Goal: Task Accomplishment & Management: Complete application form

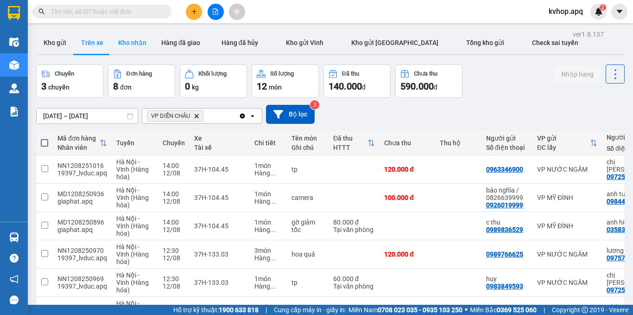
drag, startPoint x: 133, startPoint y: 42, endPoint x: 179, endPoint y: 82, distance: 61.7
click at [133, 41] on button "Kho nhận" at bounding box center [132, 42] width 43 height 22
type input "[DATE] – [DATE]"
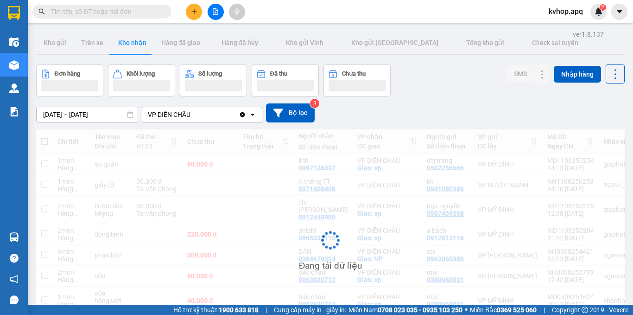
scroll to position [65, 0]
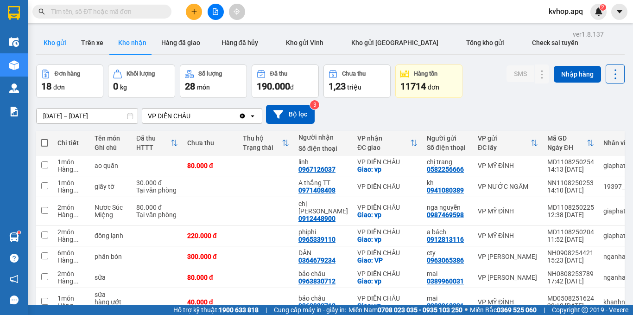
click at [63, 40] on button "Kho gửi" at bounding box center [55, 42] width 38 height 22
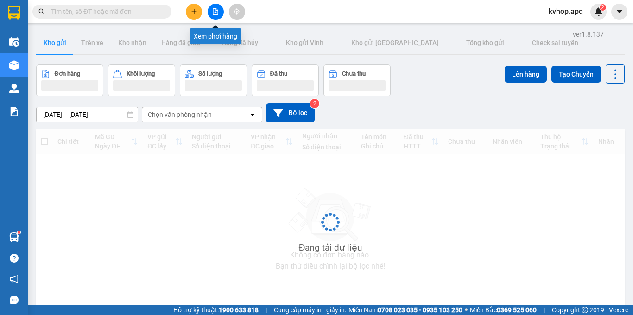
drag, startPoint x: 185, startPoint y: 14, endPoint x: 191, endPoint y: 12, distance: 5.9
click at [191, 12] on div at bounding box center [215, 12] width 69 height 16
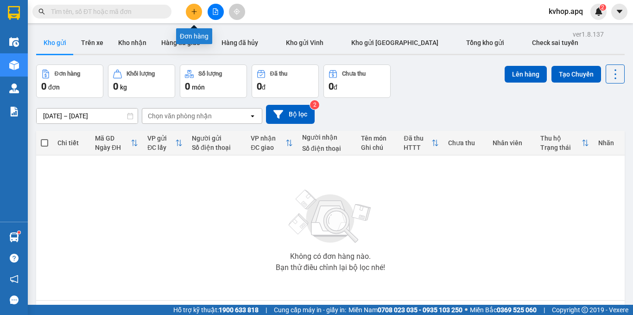
click at [195, 8] on button at bounding box center [194, 12] width 16 height 16
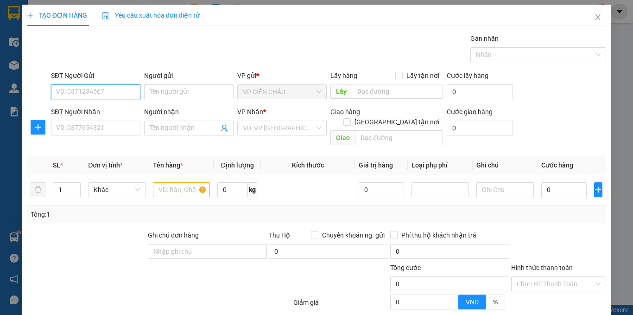
click at [100, 95] on input "SĐT Người Gửi" at bounding box center [95, 91] width 89 height 15
click at [92, 128] on input "SĐT Người Nhận" at bounding box center [95, 127] width 89 height 15
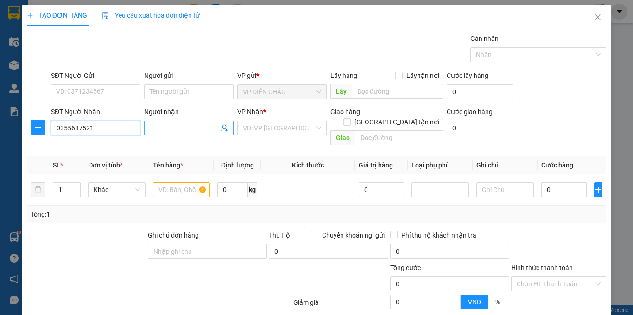
type input "0355687521"
click at [173, 129] on input "Người nhận" at bounding box center [184, 128] width 69 height 10
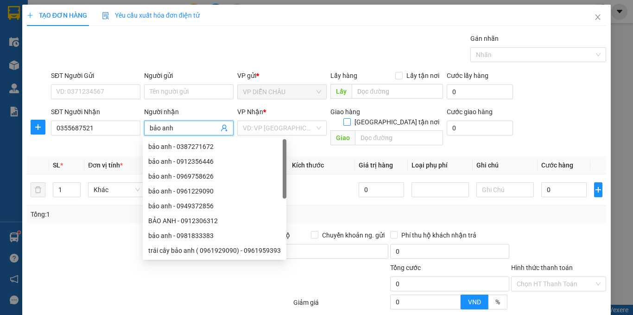
type input "bảo anh"
click at [350, 118] on input "[GEOGRAPHIC_DATA] tận nơi" at bounding box center [346, 121] width 6 height 6
checkbox input "true"
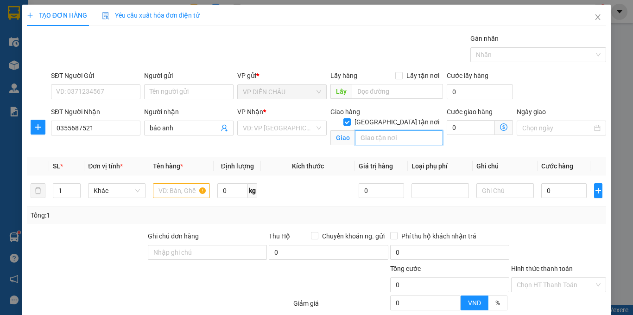
click at [374, 130] on input "text" at bounding box center [399, 137] width 88 height 15
type input "công ty cổ phần cảng [GEOGRAPHIC_DATA] , [GEOGRAPHIC_DATA] , [GEOGRAPHIC_DATA] …"
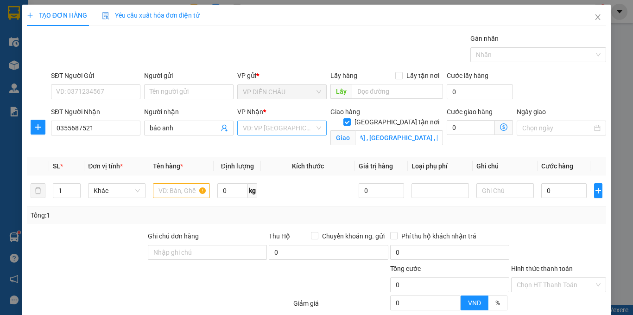
click at [283, 131] on input "search" at bounding box center [279, 128] width 72 height 14
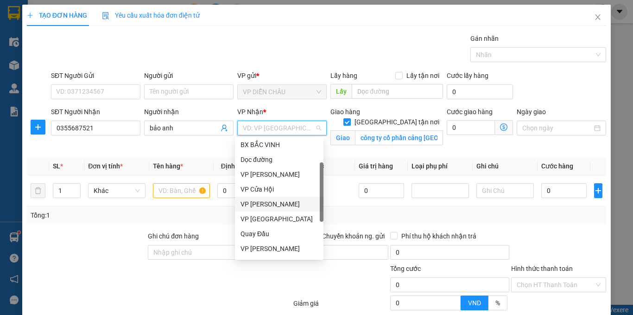
scroll to position [130, 0]
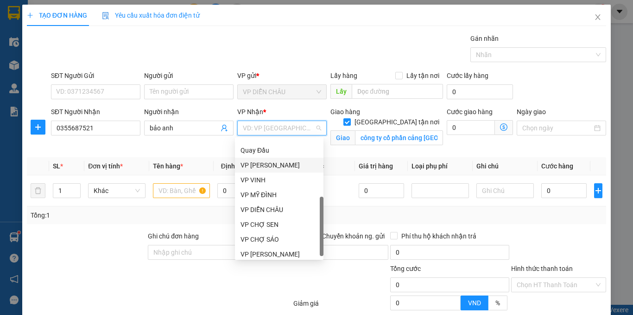
drag, startPoint x: 270, startPoint y: 168, endPoint x: 342, endPoint y: 142, distance: 76.8
click at [271, 168] on div "VP [PERSON_NAME]" at bounding box center [278, 165] width 77 height 10
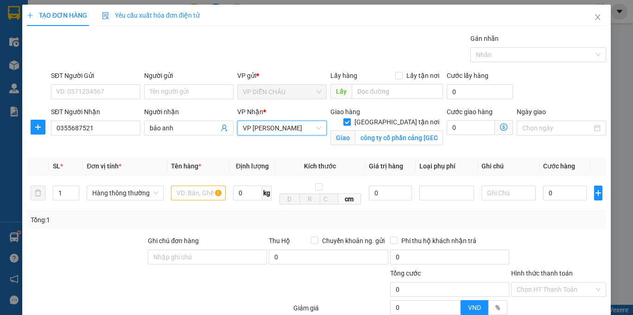
click at [500, 126] on icon "dollar-circle" at bounding box center [503, 126] width 7 height 7
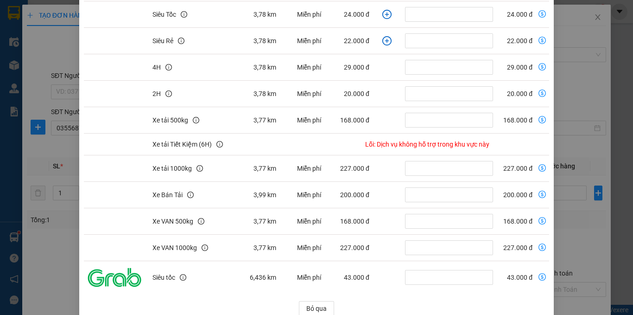
scroll to position [156, 0]
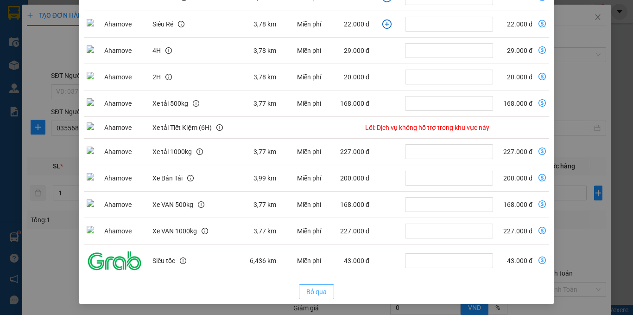
click at [307, 289] on span "Bỏ qua" at bounding box center [316, 291] width 20 height 10
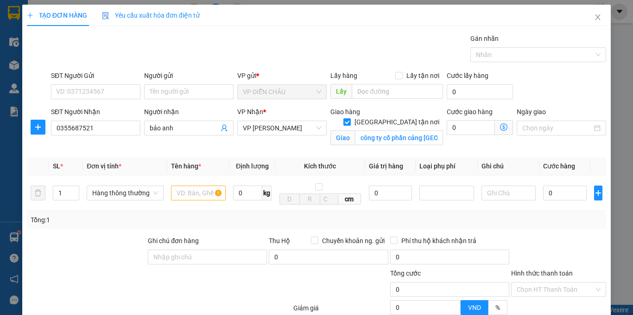
scroll to position [109, 0]
click at [69, 90] on input "SĐT Người Gửi" at bounding box center [95, 91] width 89 height 15
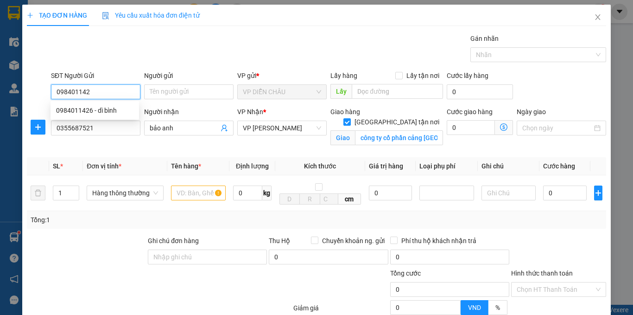
type input "0984011426"
click at [63, 111] on div "0984011426 - dì bình" at bounding box center [94, 110] width 77 height 10
type input "dì bình"
checkbox input "true"
type input "Vp Diễn Châu"
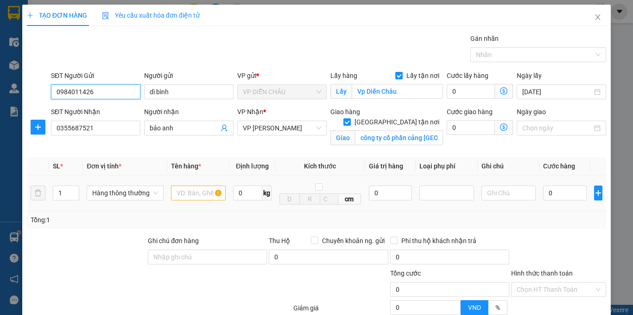
type input "0984011426"
click at [187, 193] on input "text" at bounding box center [198, 192] width 55 height 15
type input "d"
type input "đ"
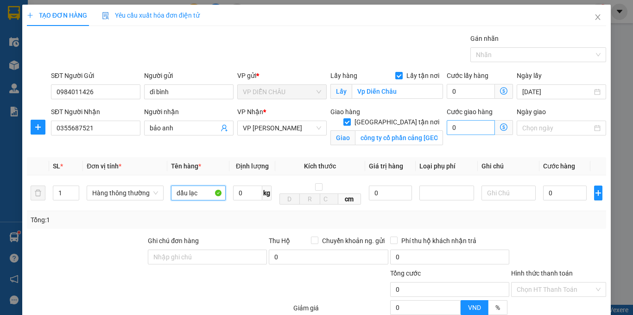
type input "dầu lạc"
click at [447, 126] on input "0" at bounding box center [471, 127] width 48 height 15
type input "7"
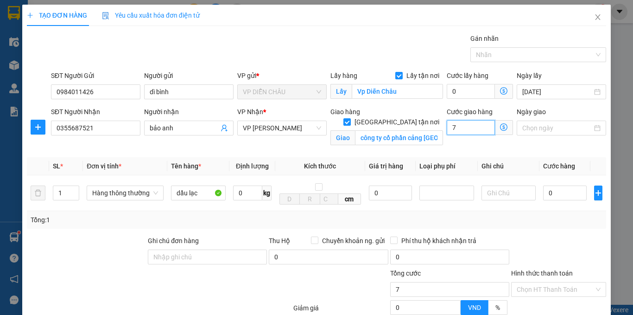
type input "0"
click at [447, 127] on input "0" at bounding box center [471, 127] width 48 height 15
type input "50"
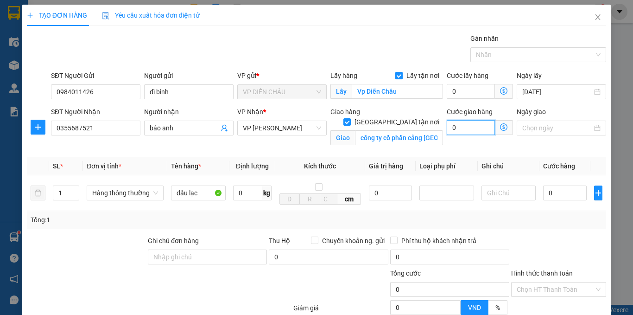
type input "50"
type input "500"
type input "5.000"
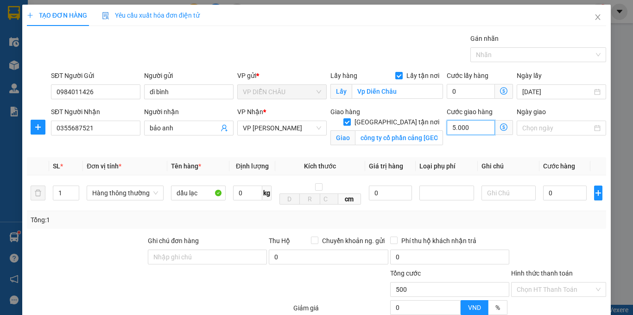
type input "5.000"
type input "50.000"
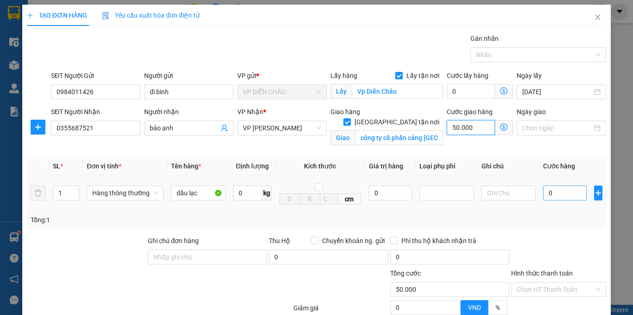
type input "50.000"
click at [543, 192] on input "0" at bounding box center [565, 192] width 44 height 15
type input "7"
type input "50.007"
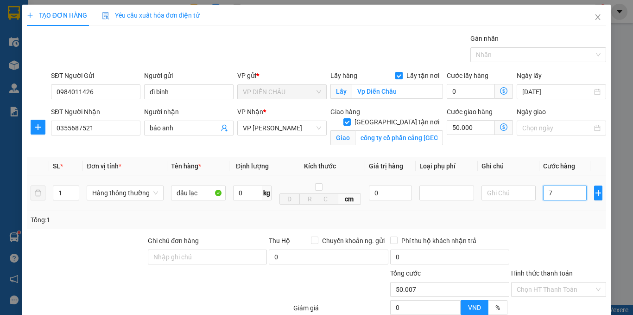
type input "70"
type input "50.070"
type input "700"
type input "50.700"
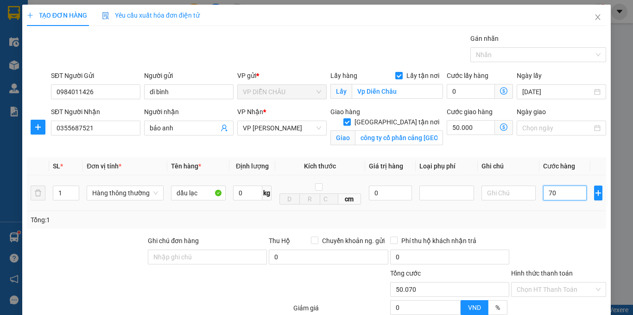
type input "50.700"
type input "7.000"
type input "57.000"
type input "70.000"
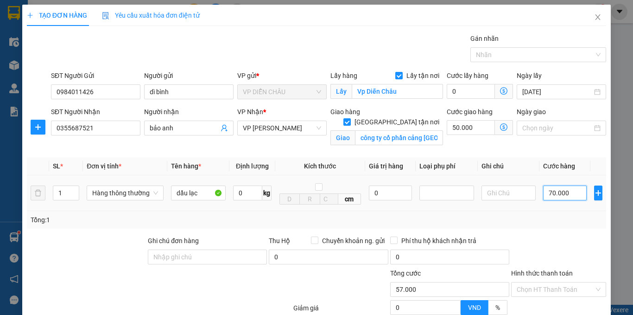
type input "120.000"
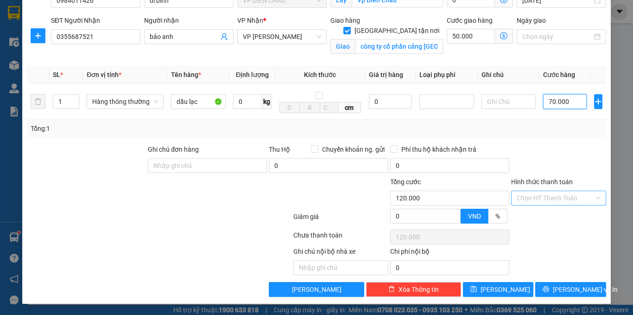
type input "70.000"
click at [538, 198] on input "Hình thức thanh toán" at bounding box center [554, 198] width 77 height 14
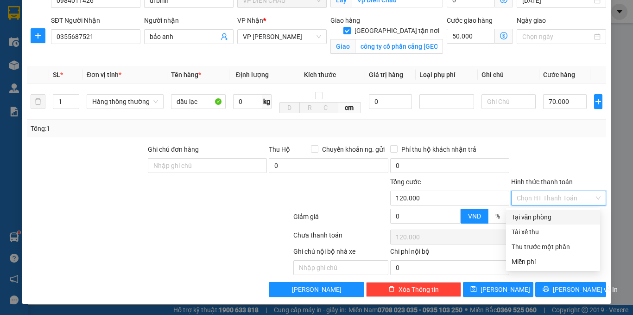
click at [534, 215] on div "Tại văn phòng" at bounding box center [552, 217] width 83 height 10
type input "0"
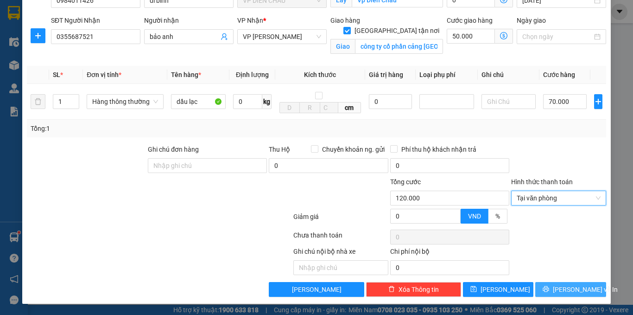
click at [553, 293] on button "[PERSON_NAME] và In" at bounding box center [570, 289] width 71 height 15
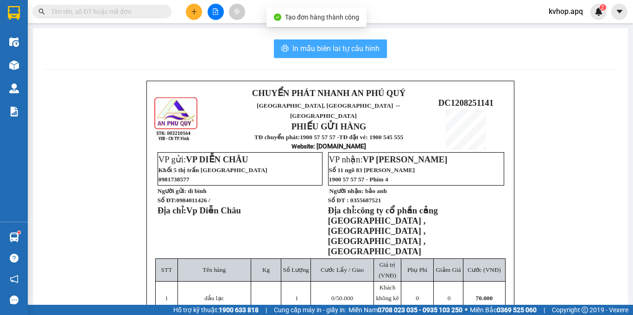
click at [340, 53] on span "In mẫu biên lai tự cấu hình" at bounding box center [335, 49] width 87 height 12
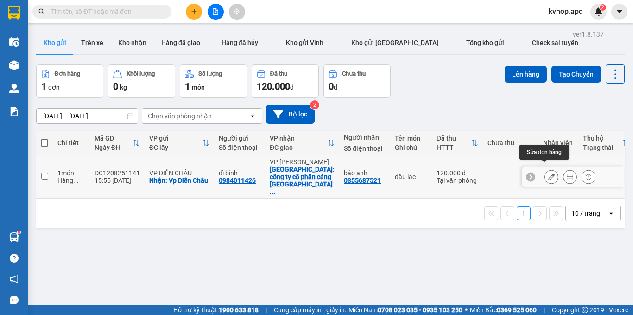
click at [545, 169] on button at bounding box center [551, 177] width 13 height 16
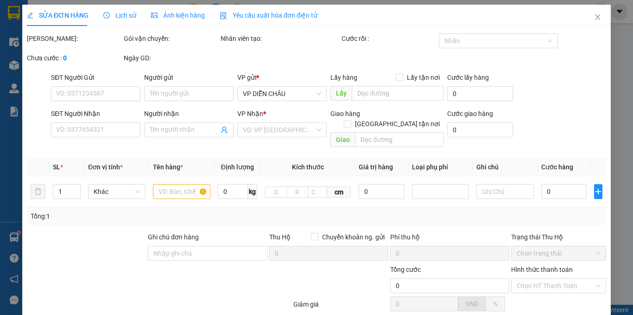
type input "0984011426"
type input "dì bình"
checkbox input "true"
type input "Vp Diễn Châu"
type input "0355687521"
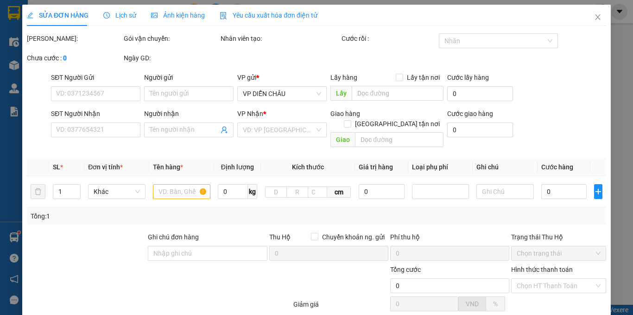
type input "bảo anh"
checkbox input "true"
type input "công ty cổ phần cảng [GEOGRAPHIC_DATA] , [GEOGRAPHIC_DATA] , [GEOGRAPHIC_DATA] …"
type input "120.000"
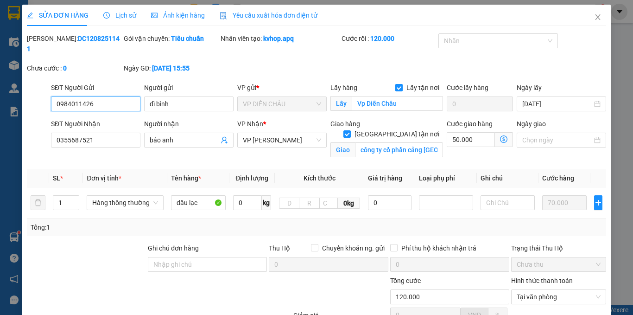
scroll to position [88, 0]
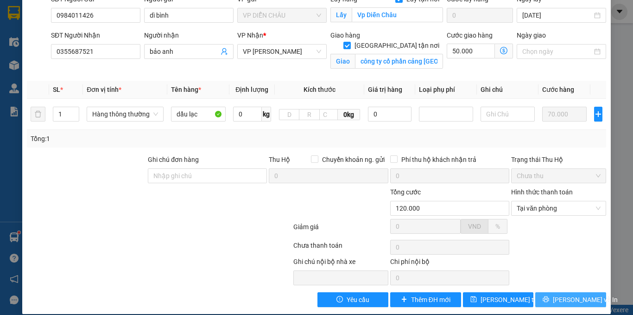
click at [566, 294] on span "[PERSON_NAME] và In" at bounding box center [585, 299] width 65 height 10
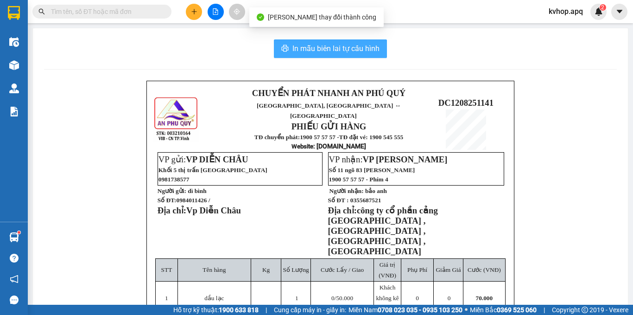
click at [315, 52] on span "In mẫu biên lai tự cấu hình" at bounding box center [335, 49] width 87 height 12
